Goal: Entertainment & Leisure: Browse casually

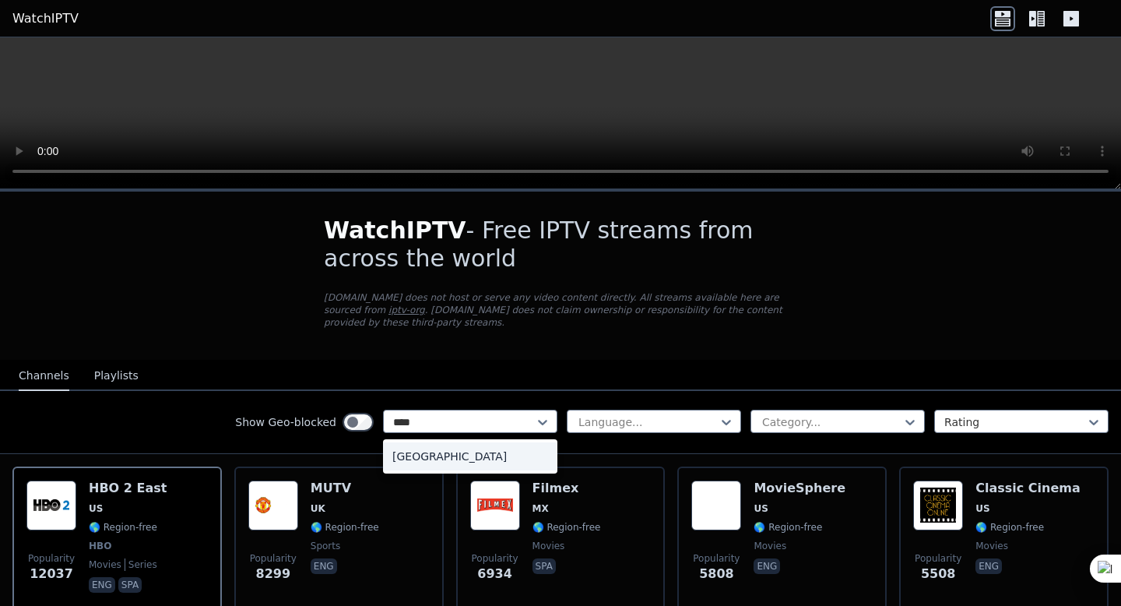
click at [436, 460] on div "[GEOGRAPHIC_DATA]" at bounding box center [470, 456] width 174 height 28
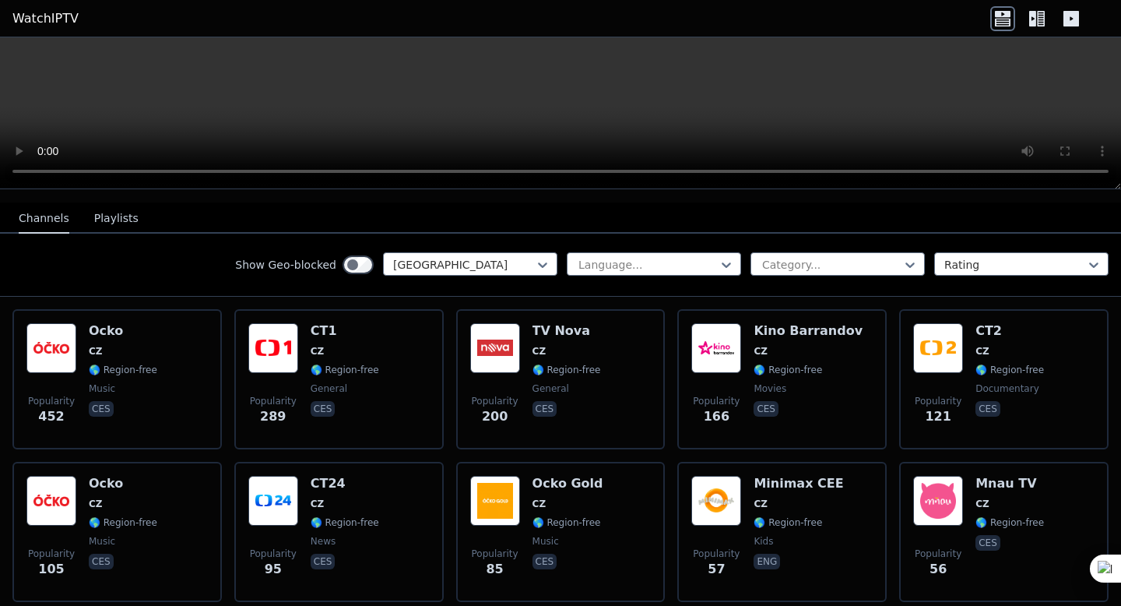
scroll to position [158, 0]
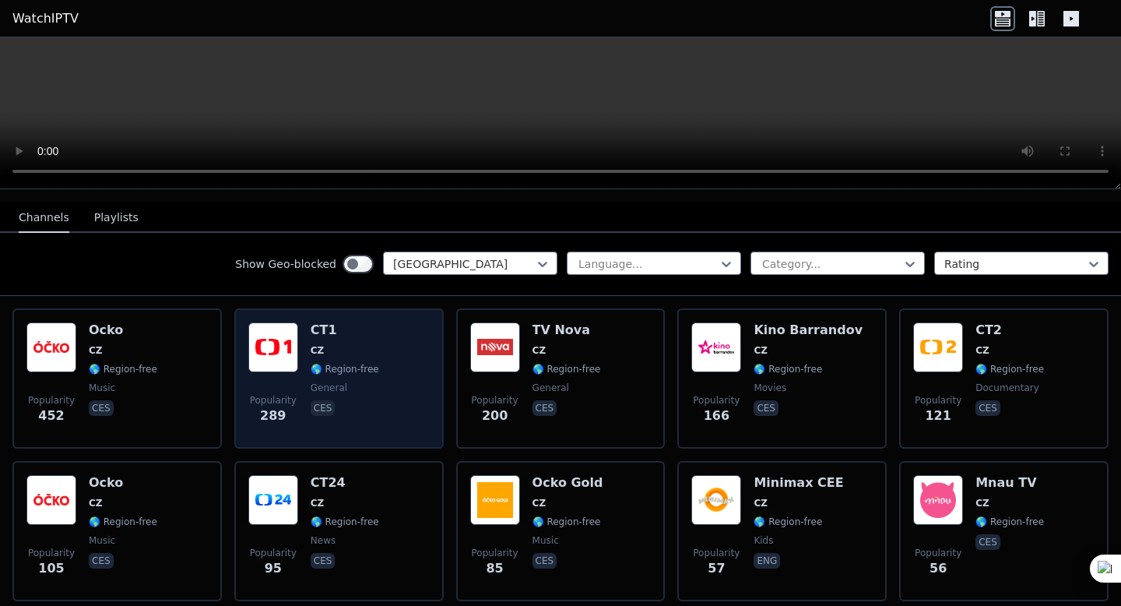
click at [375, 382] on span "general" at bounding box center [345, 388] width 69 height 12
click at [313, 406] on p "ces" at bounding box center [323, 408] width 25 height 16
click at [325, 357] on div "CT1 CZ 🌎 Region-free general ces" at bounding box center [345, 378] width 69 height 112
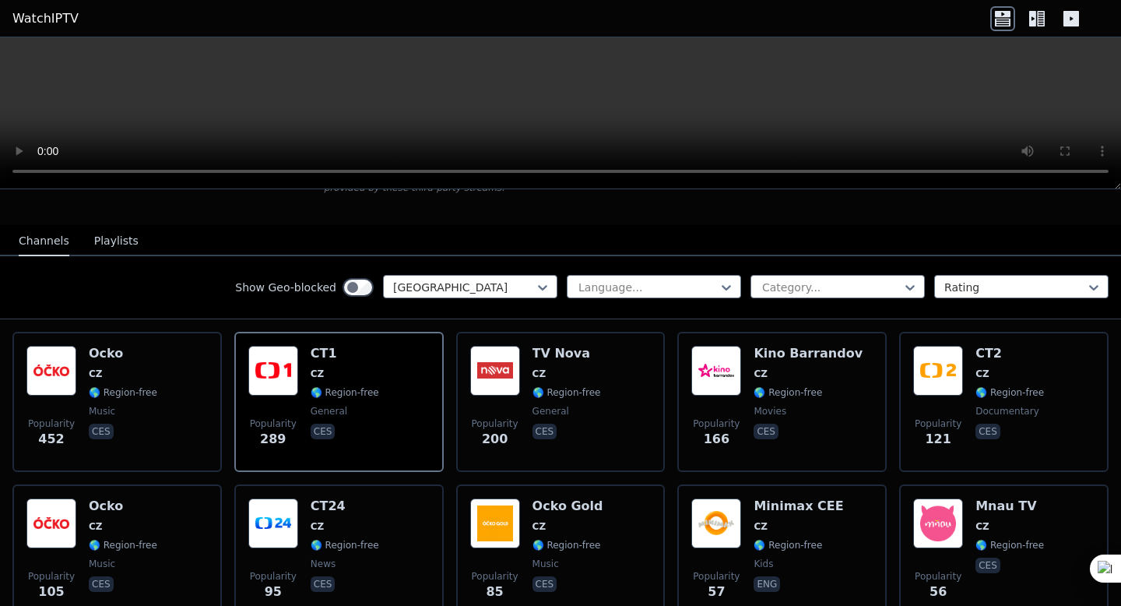
scroll to position [173, 0]
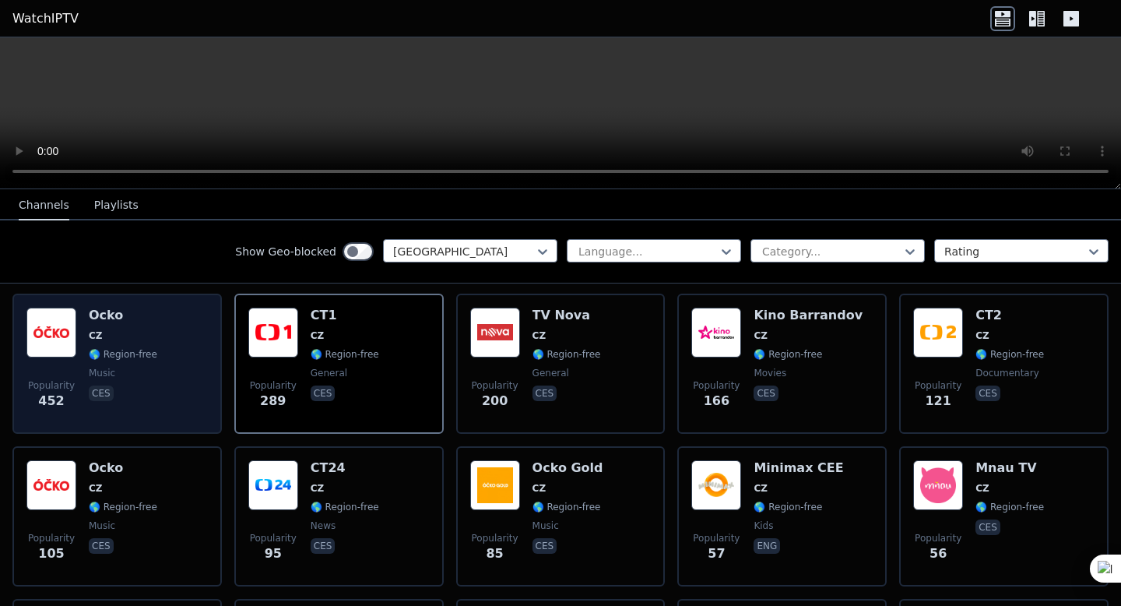
click at [118, 334] on span "CZ" at bounding box center [123, 335] width 69 height 12
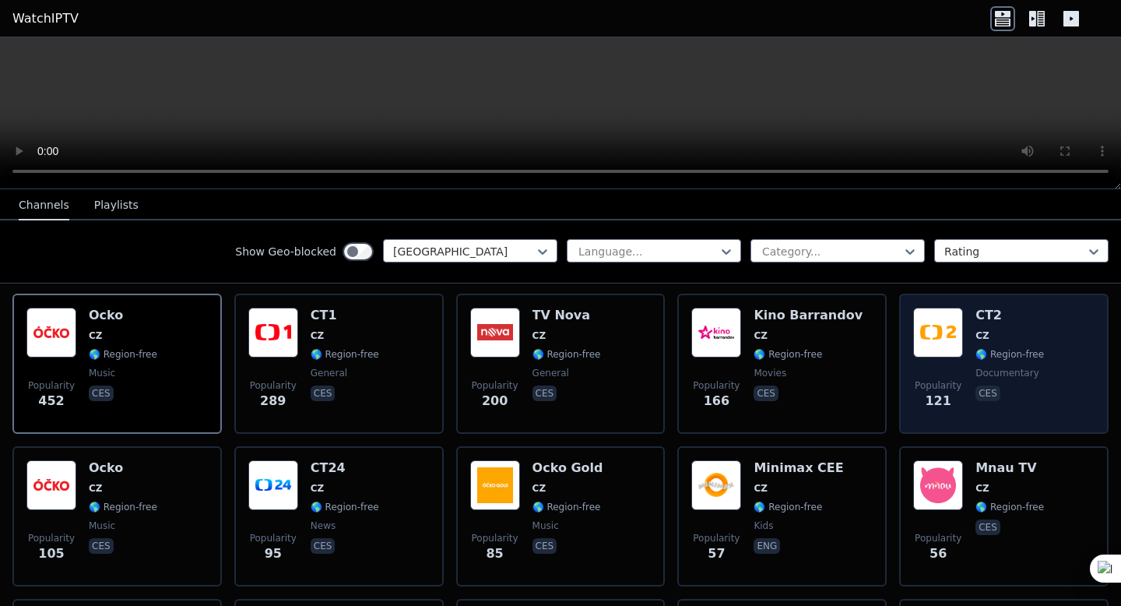
click at [951, 322] on img at bounding box center [938, 333] width 50 height 50
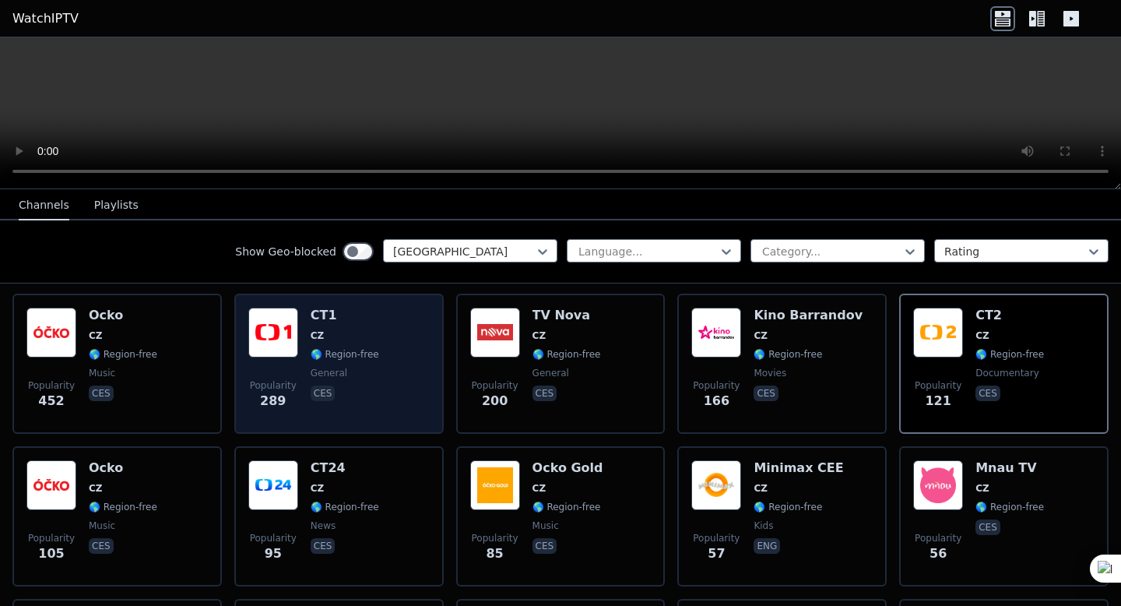
click at [406, 354] on div "Popularity 289 CT1 CZ 🌎 Region-free general ces" at bounding box center [338, 364] width 181 height 112
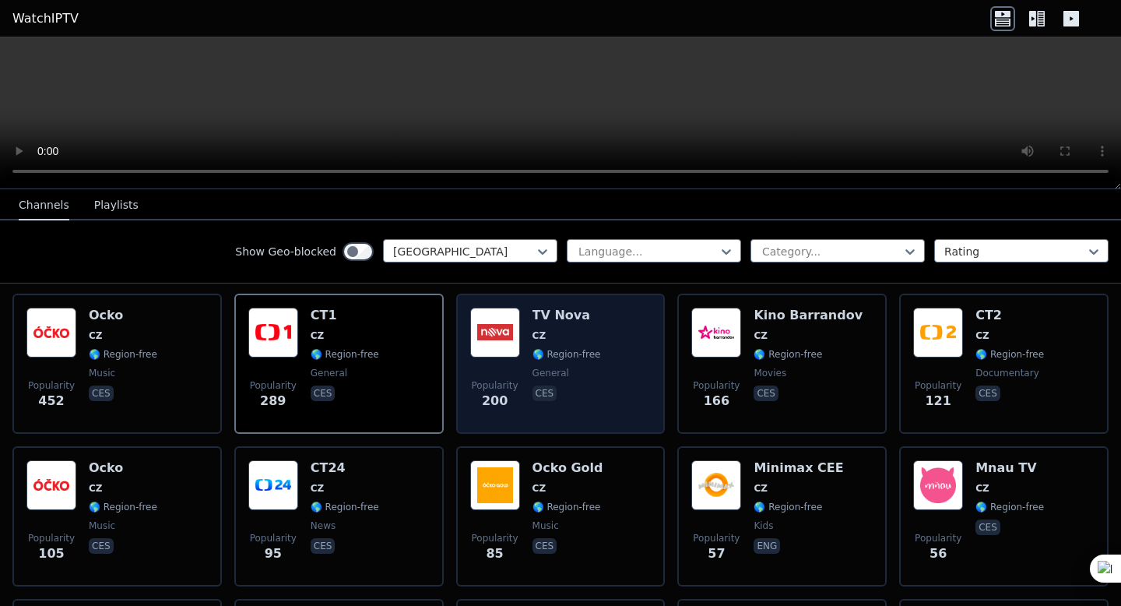
click at [604, 354] on div "Popularity 200 TV Nova CZ 🌎 Region-free general ces" at bounding box center [560, 364] width 181 height 112
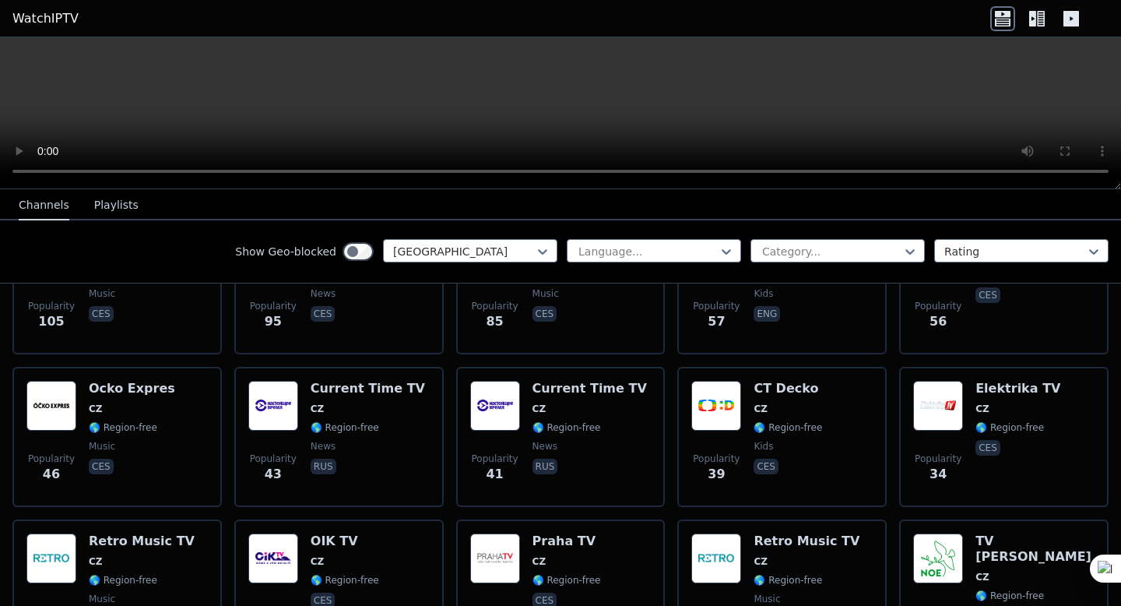
scroll to position [441, 0]
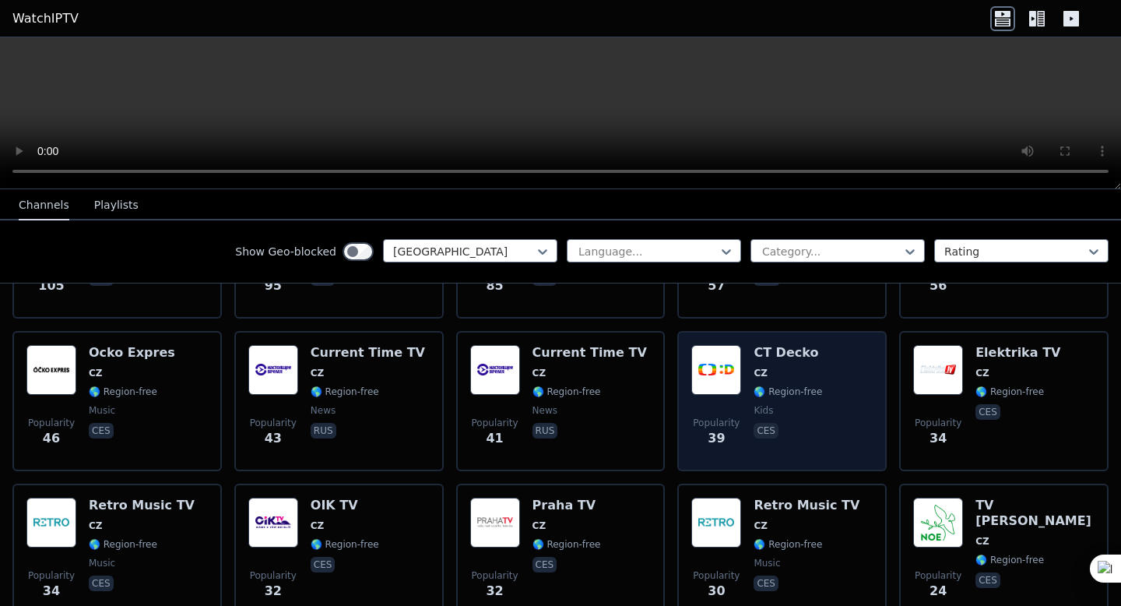
click at [785, 387] on span "🌎 Region-free" at bounding box center [788, 391] width 69 height 12
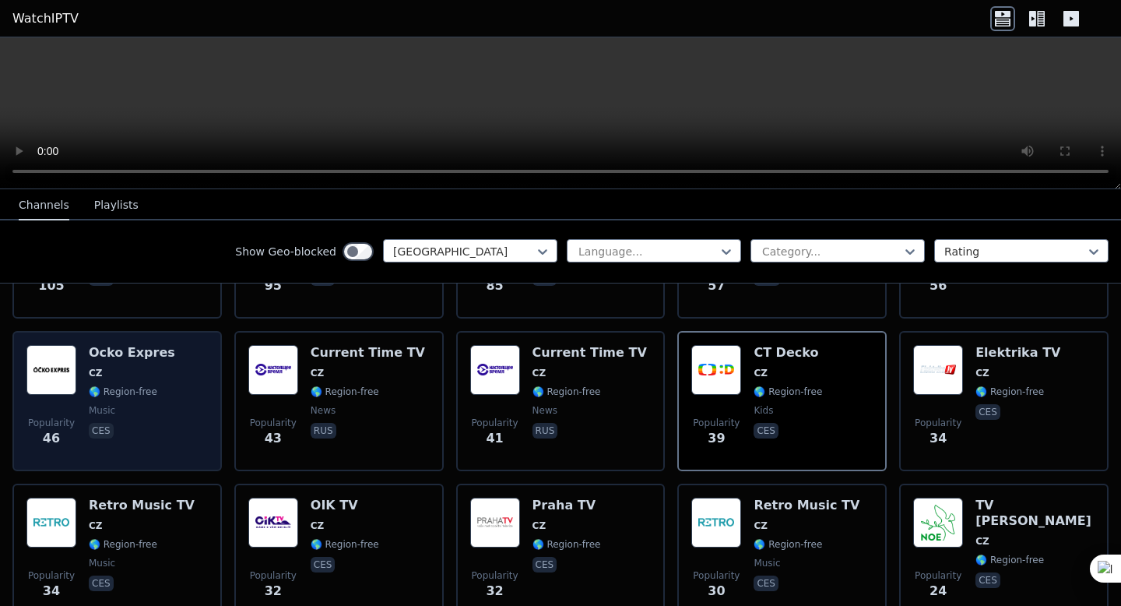
click at [188, 376] on div "Popularity 46 Ocko Expres CZ 🌎 Region-free music ces" at bounding box center [116, 401] width 181 height 112
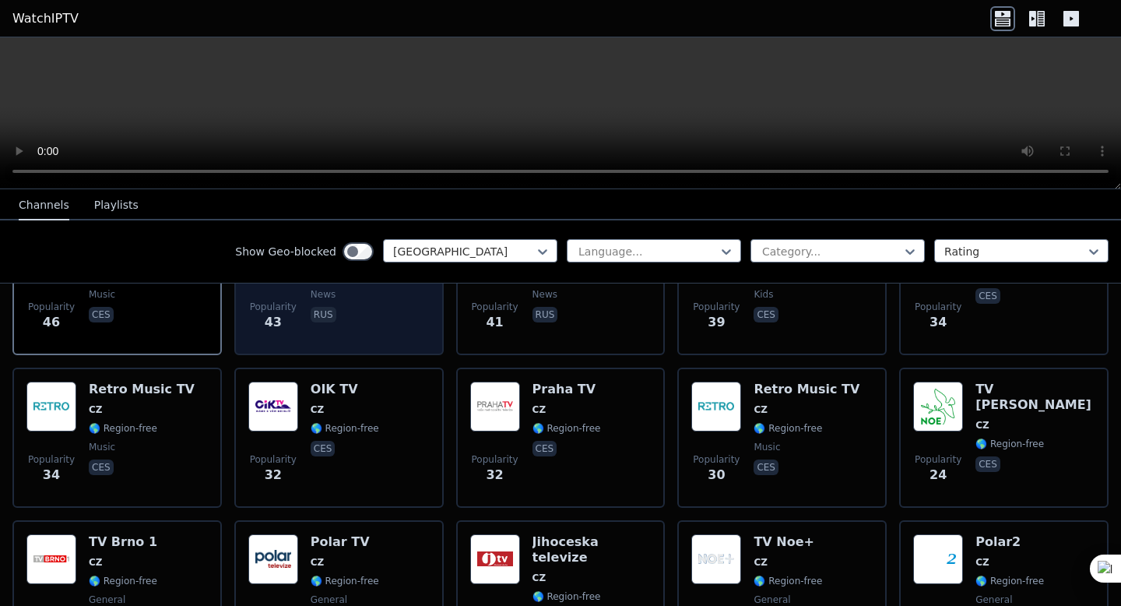
scroll to position [558, 0]
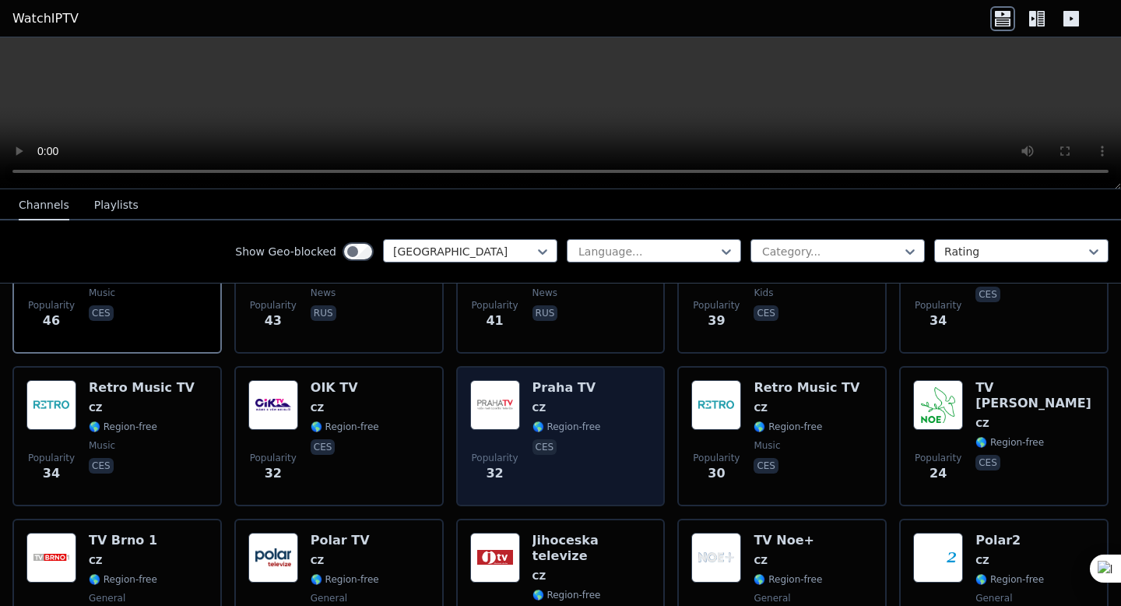
click at [548, 421] on span "🌎 Region-free" at bounding box center [567, 426] width 69 height 12
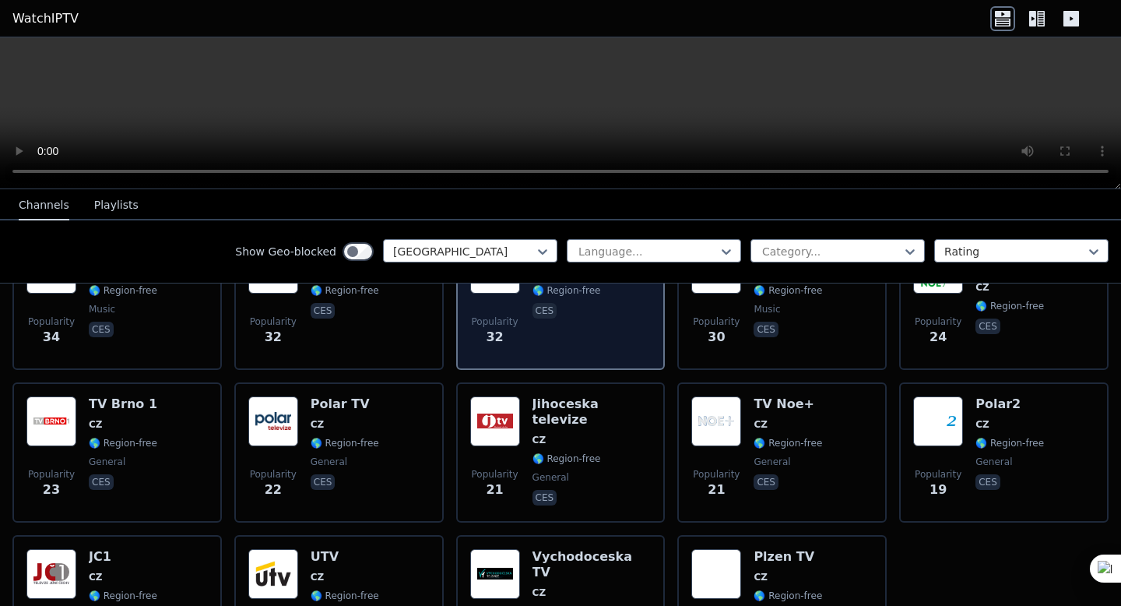
scroll to position [698, 0]
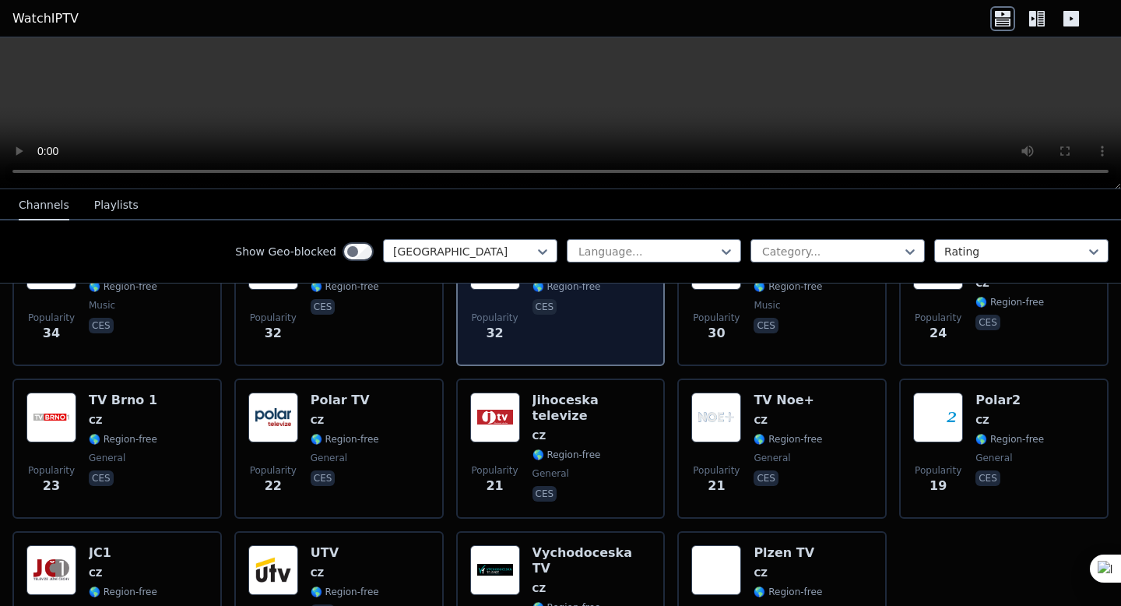
click at [540, 467] on span "general" at bounding box center [551, 473] width 37 height 12
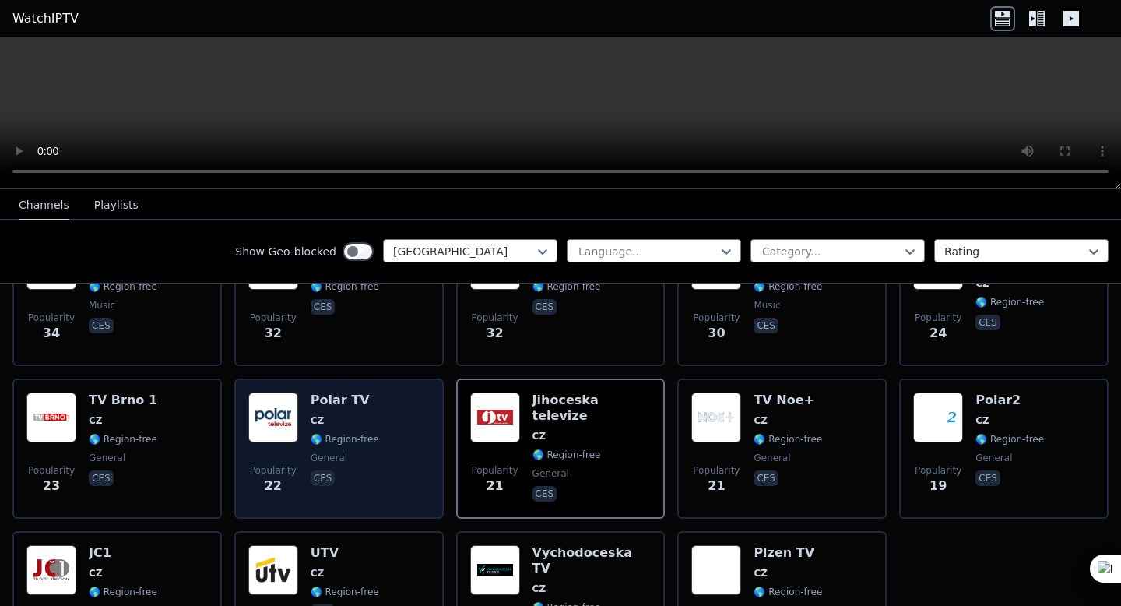
click at [334, 461] on span "general" at bounding box center [329, 458] width 37 height 12
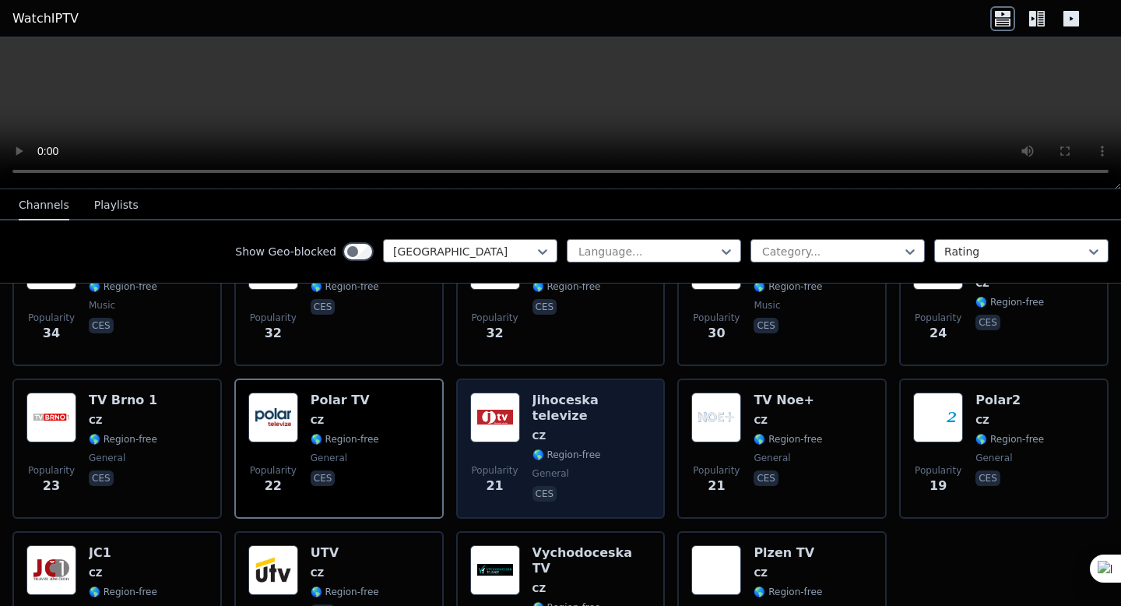
scroll to position [812, 0]
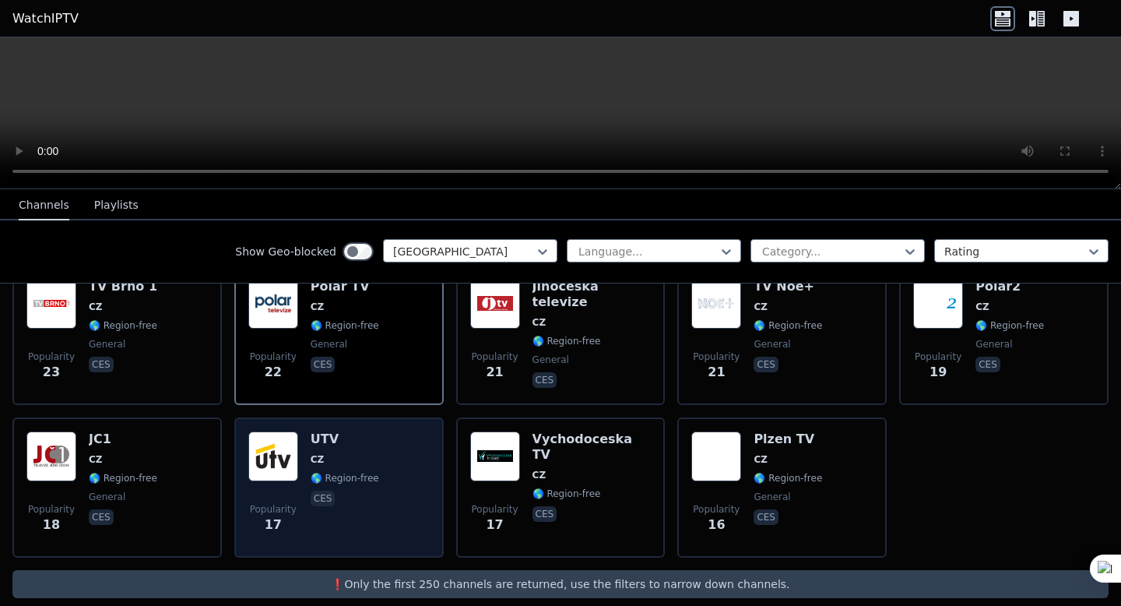
click at [378, 489] on div "Popularity 17 UTV CZ 🌎 Region-free ces" at bounding box center [338, 487] width 181 height 112
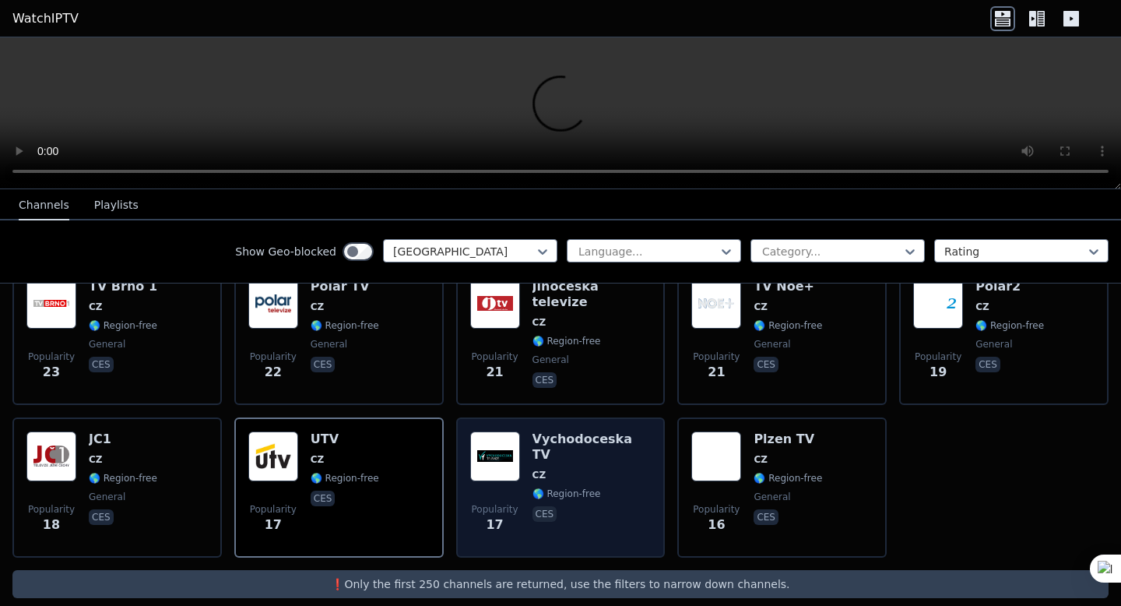
click at [543, 487] on span "🌎 Region-free" at bounding box center [567, 493] width 69 height 12
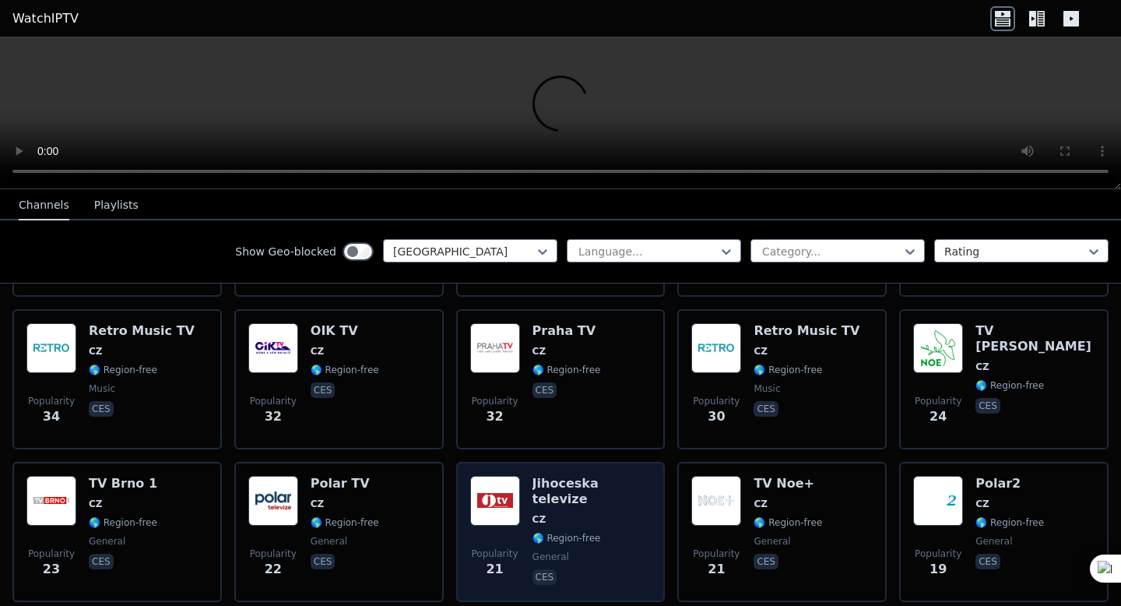
scroll to position [0, 0]
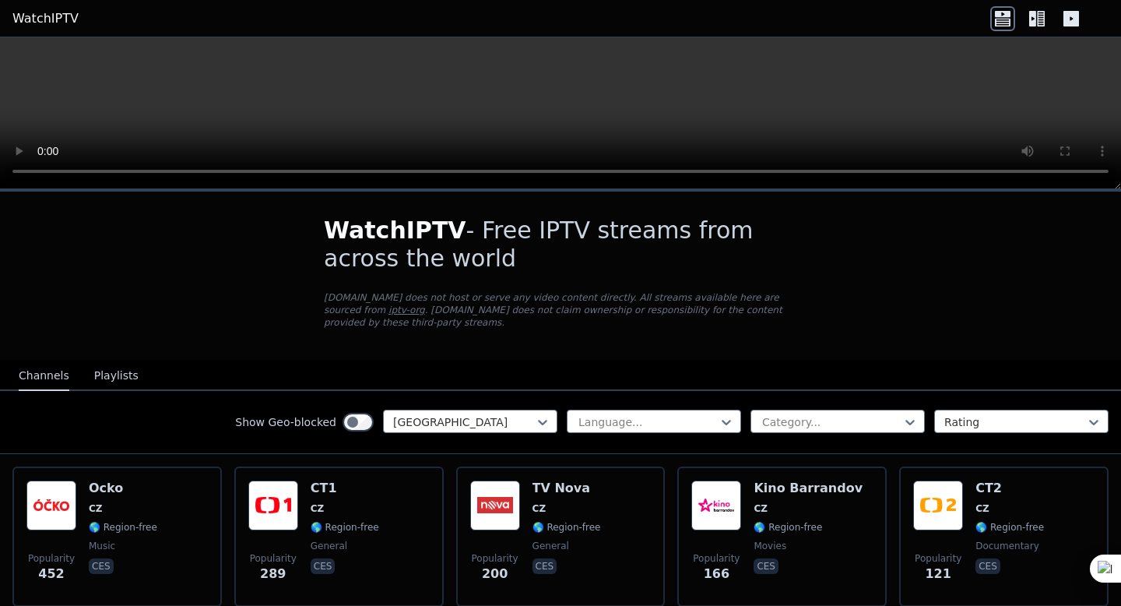
click at [117, 373] on button "Playlists" at bounding box center [116, 376] width 44 height 30
